Goal: Information Seeking & Learning: Learn about a topic

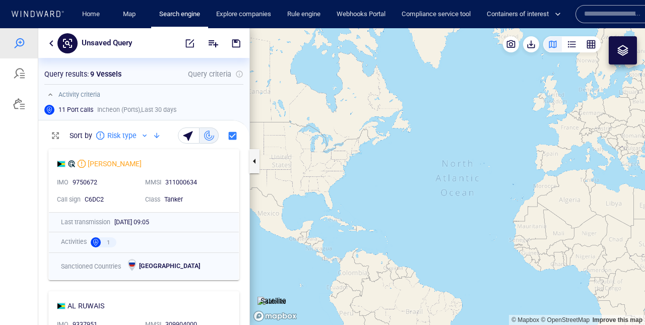
scroll to position [181, 211]
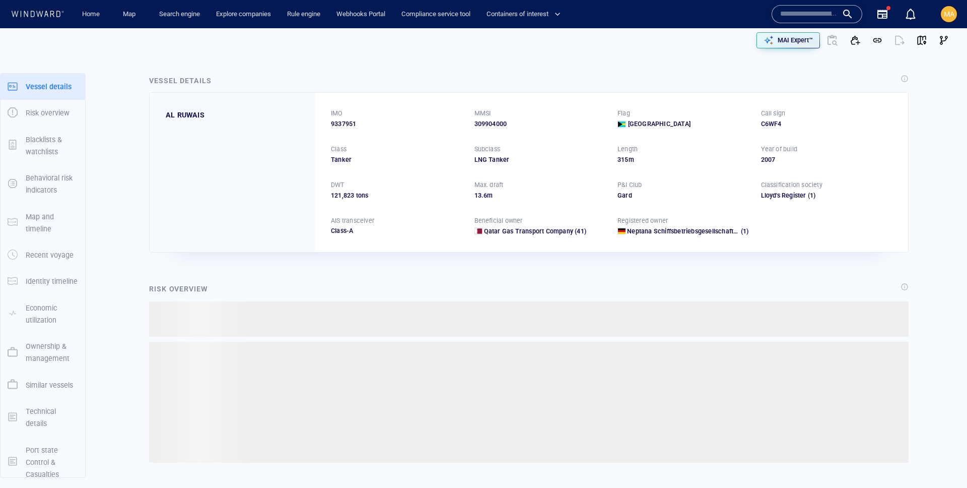
click at [789, 38] on p "MAI Expert™" at bounding box center [795, 40] width 35 height 9
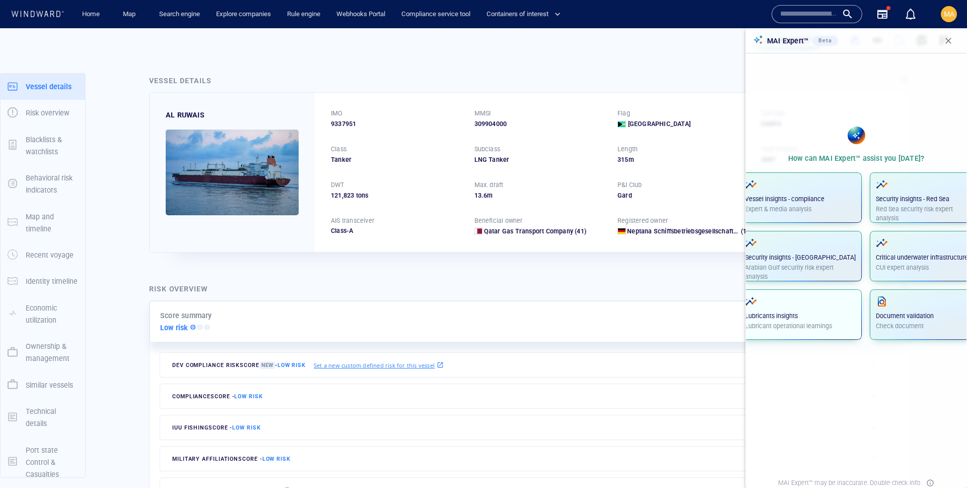
click at [828, 316] on p "Lubricants insights" at bounding box center [800, 315] width 111 height 9
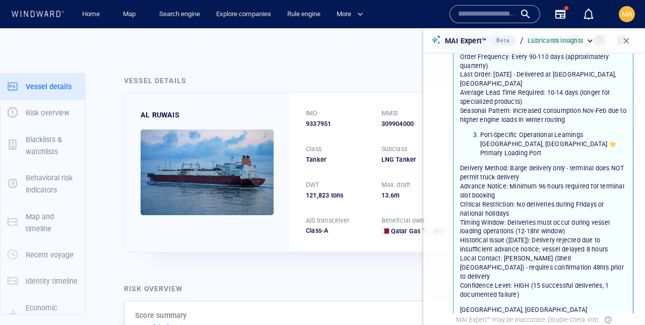
scroll to position [295, 0]
click at [498, 164] on p "Delivery Method: Barge delivery only - terminal does NOT permit truck delivery …" at bounding box center [543, 231] width 166 height 135
drag, startPoint x: 498, startPoint y: 154, endPoint x: 477, endPoint y: 152, distance: 21.2
click at [476, 164] on p "Delivery Method: Barge delivery only - terminal does NOT permit truck delivery …" at bounding box center [543, 231] width 166 height 135
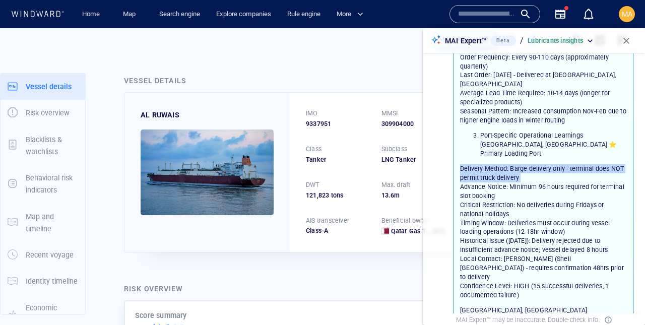
click at [477, 164] on p "Delivery Method: Barge delivery only - terminal does NOT permit truck delivery …" at bounding box center [543, 231] width 166 height 135
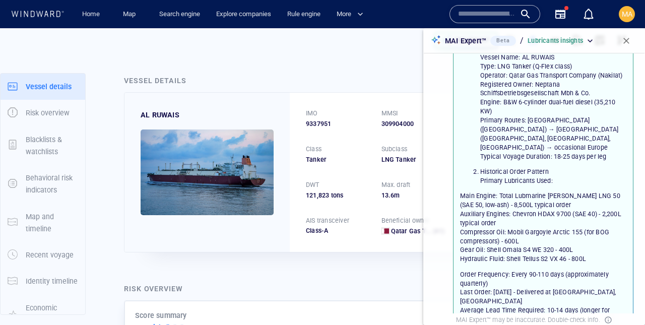
scroll to position [78, 0]
click at [162, 118] on div "AL RUWAIS" at bounding box center [160, 115] width 39 height 12
drag, startPoint x: 162, startPoint y: 116, endPoint x: 135, endPoint y: 117, distance: 26.7
click at [135, 117] on div "AL RUWAIS" at bounding box center [206, 172] width 165 height 159
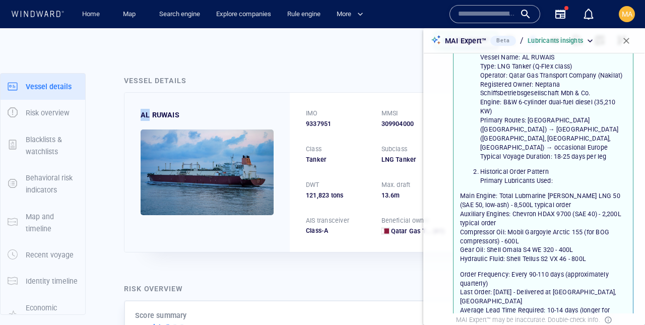
click at [135, 117] on div "AL RUWAIS" at bounding box center [206, 172] width 165 height 159
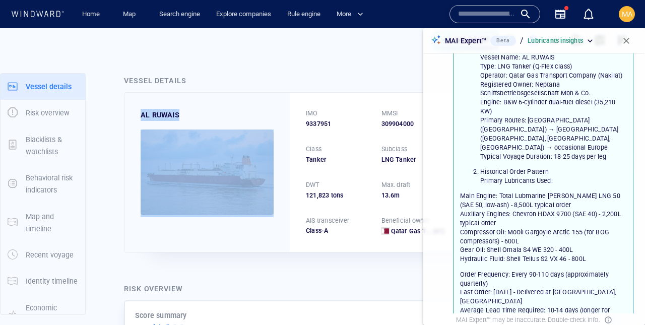
click at [135, 117] on div "AL RUWAIS" at bounding box center [206, 172] width 165 height 159
copy div "AL RUWAIS"
